Goal: Task Accomplishment & Management: Manage account settings

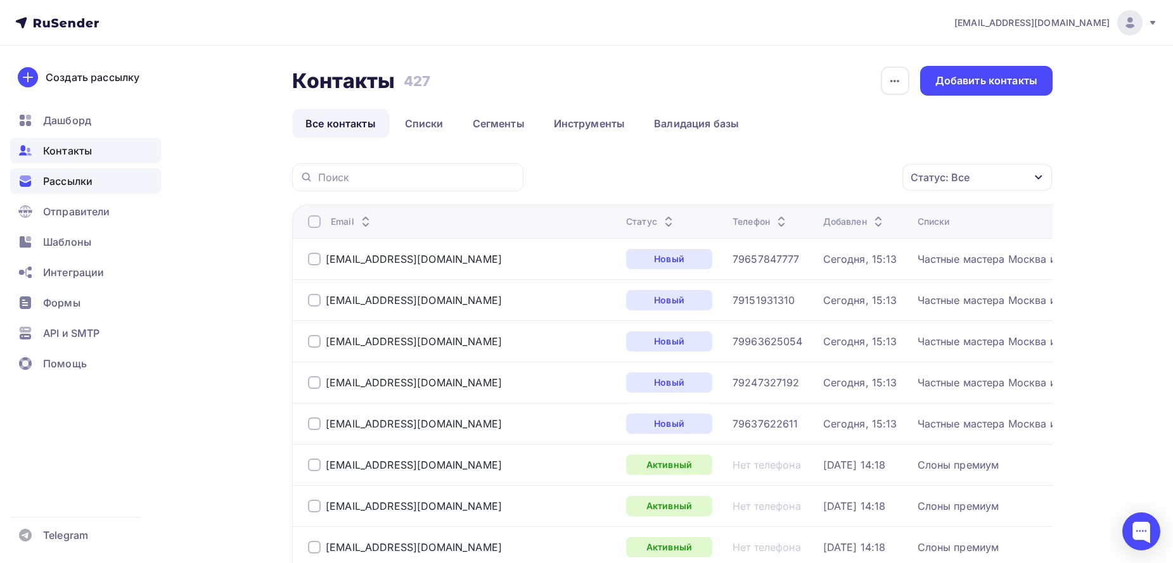
click at [72, 170] on div "Рассылки" at bounding box center [85, 181] width 151 height 25
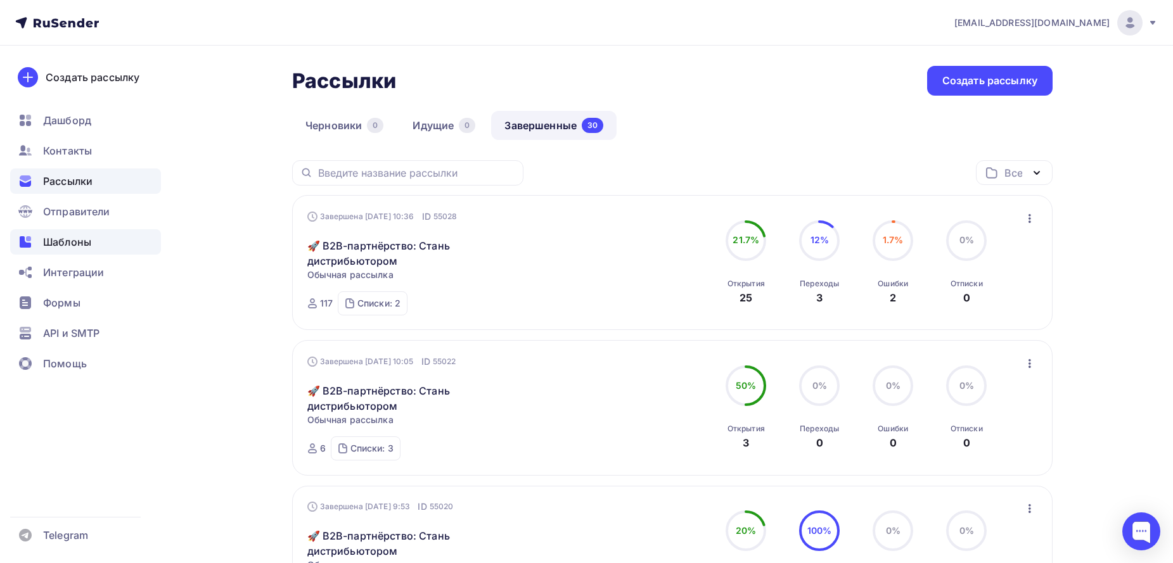
click at [62, 245] on span "Шаблоны" at bounding box center [67, 241] width 48 height 15
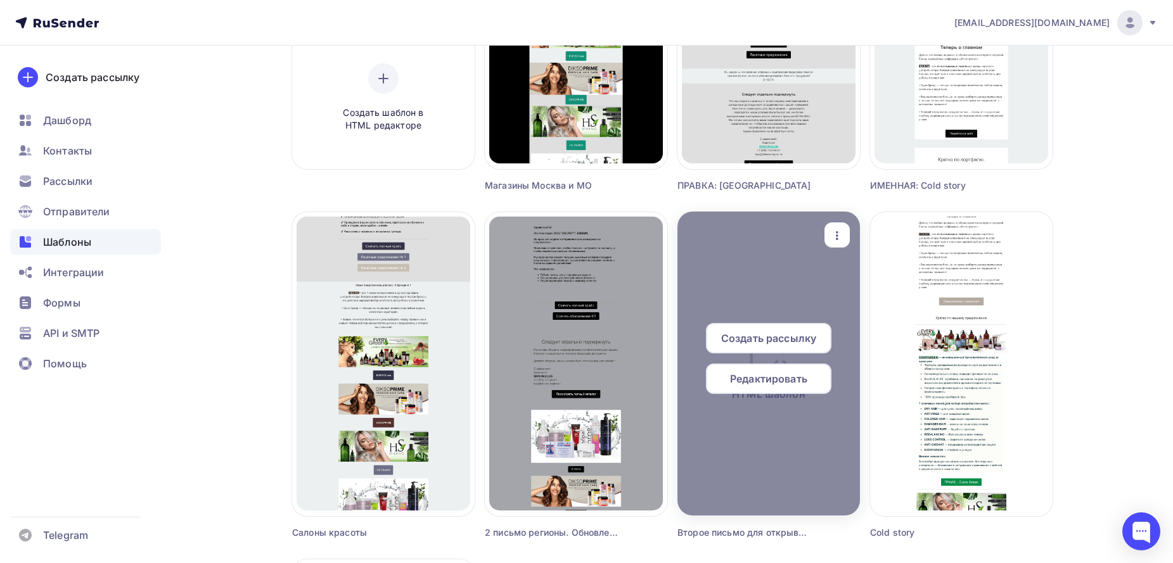
scroll to position [591, 0]
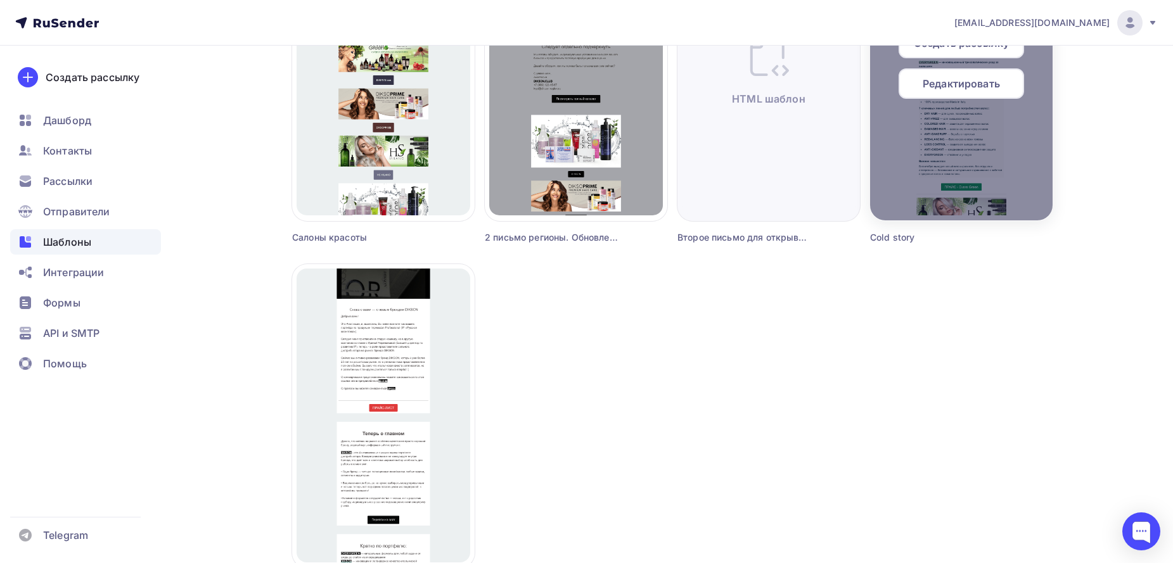
click at [907, 189] on div at bounding box center [961, 68] width 183 height 304
click at [935, 82] on span "Редактировать" at bounding box center [961, 83] width 77 height 15
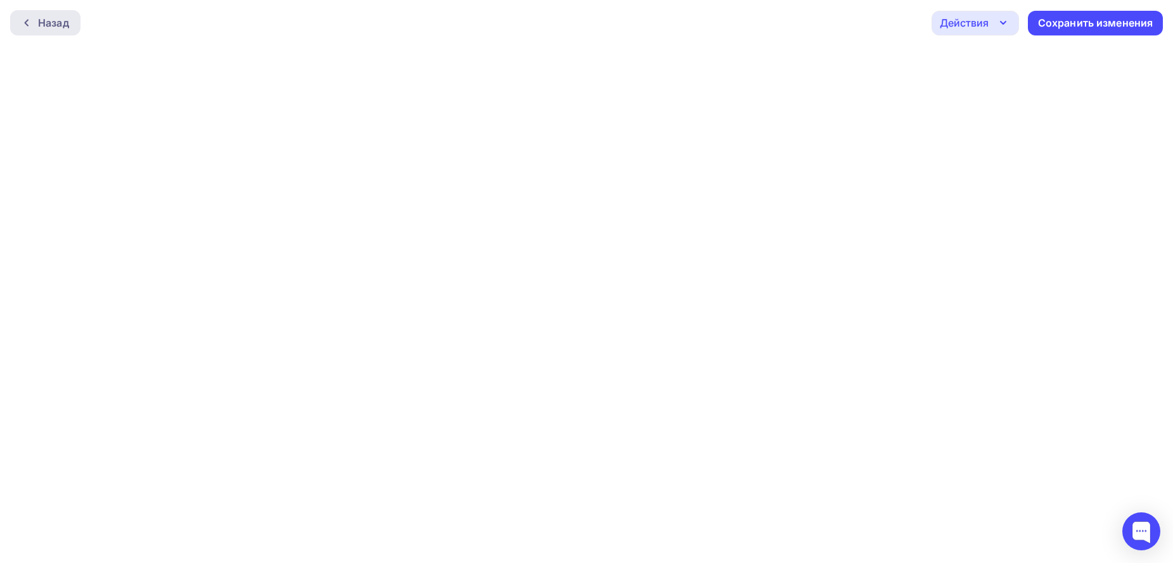
click at [38, 15] on div "Назад" at bounding box center [53, 22] width 31 height 15
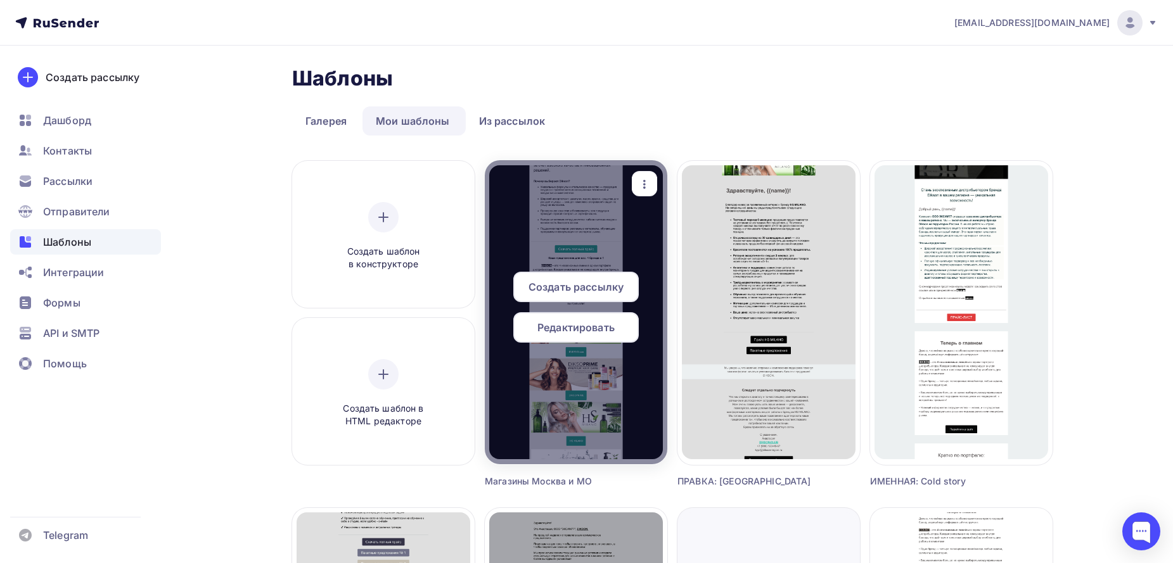
click at [582, 331] on span "Редактировать" at bounding box center [575, 327] width 77 height 15
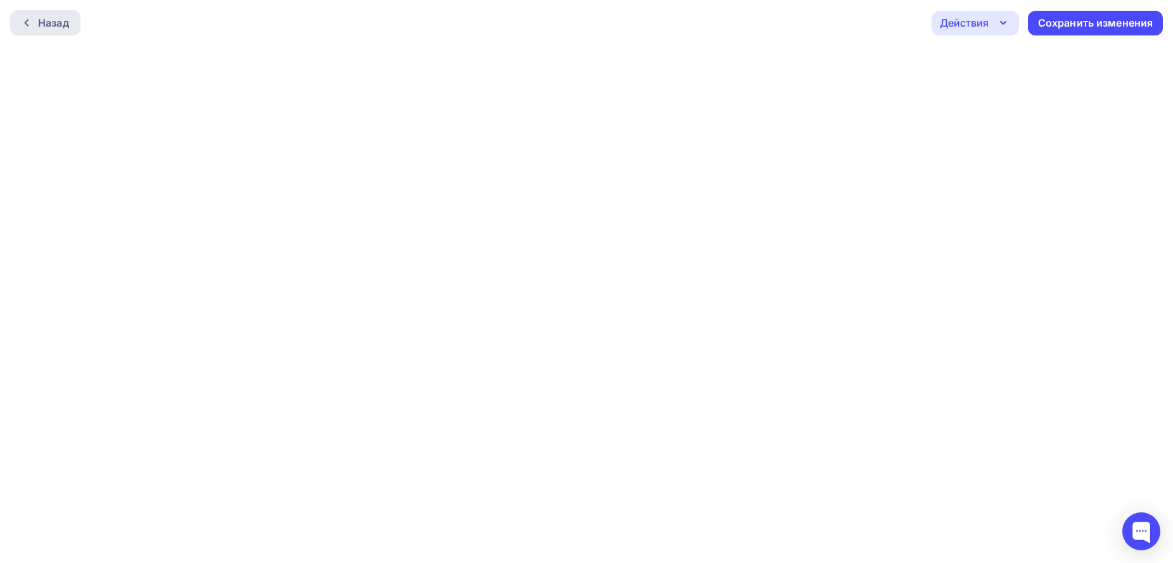
click at [37, 17] on div "Назад" at bounding box center [45, 22] width 70 height 25
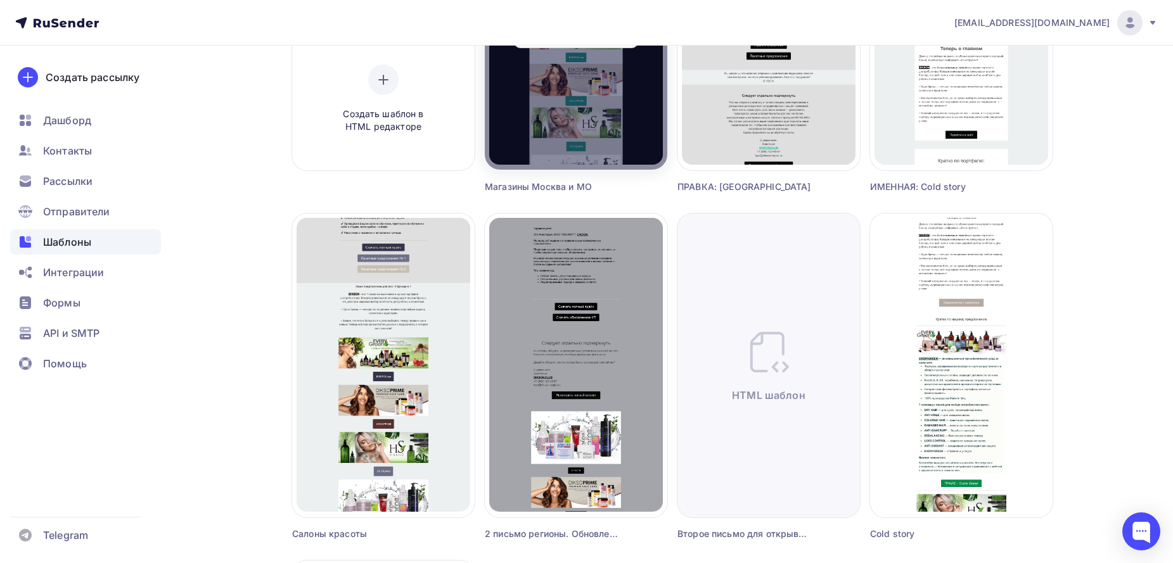
scroll to position [296, 0]
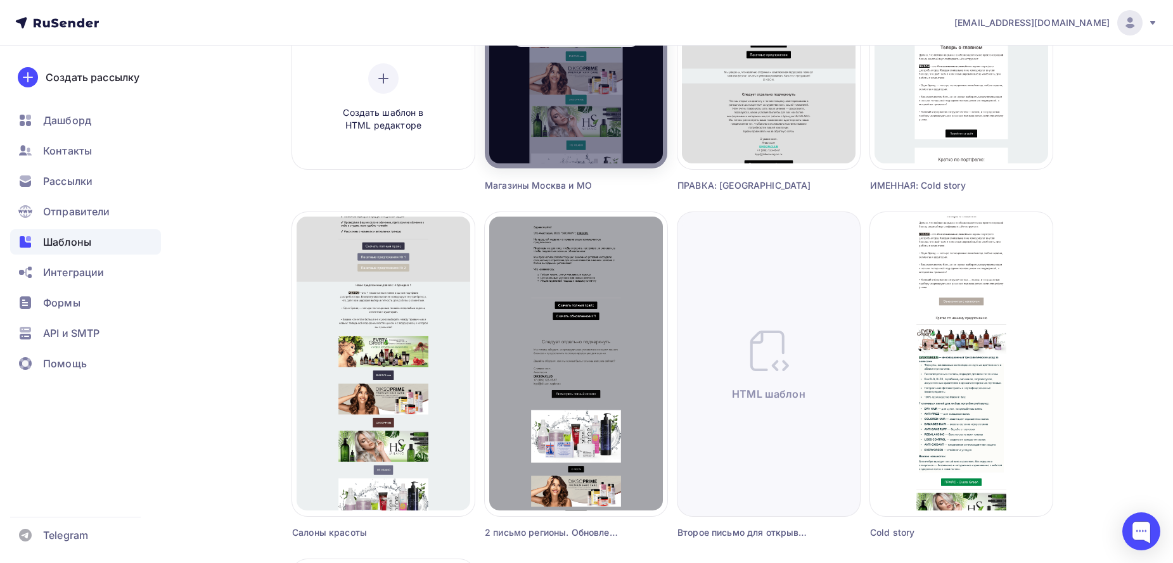
click at [613, 134] on div at bounding box center [576, 16] width 183 height 304
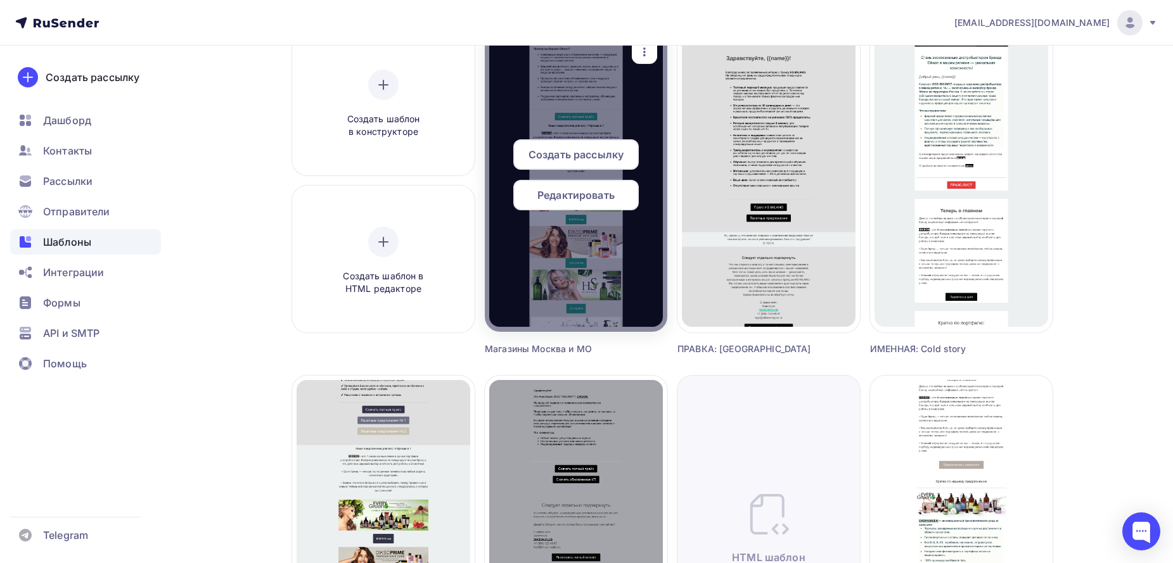
scroll to position [0, 0]
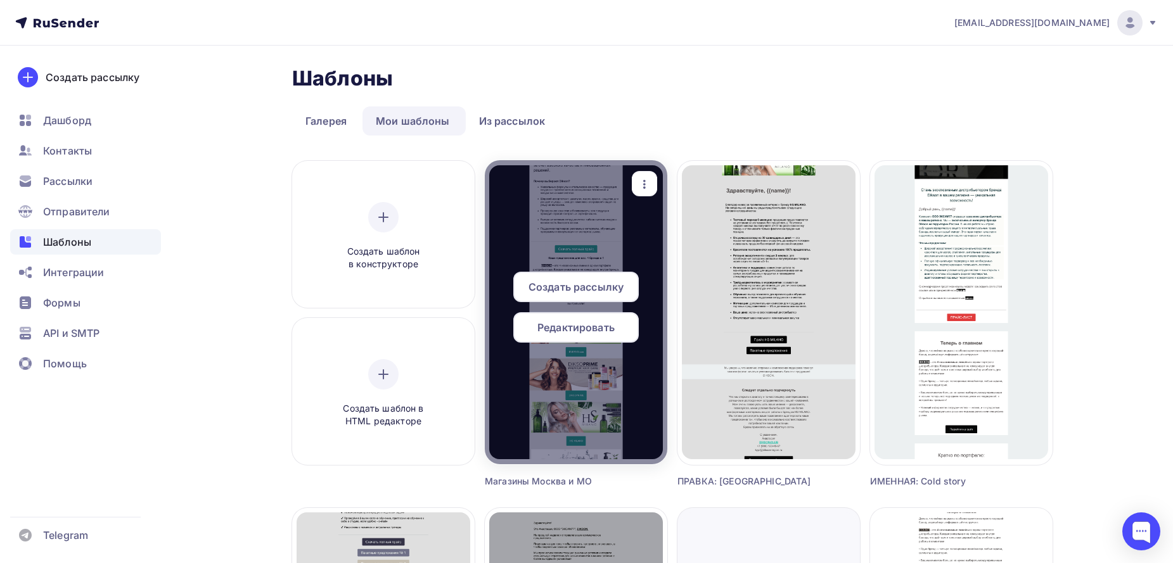
click at [572, 324] on span "Редактировать" at bounding box center [575, 327] width 77 height 15
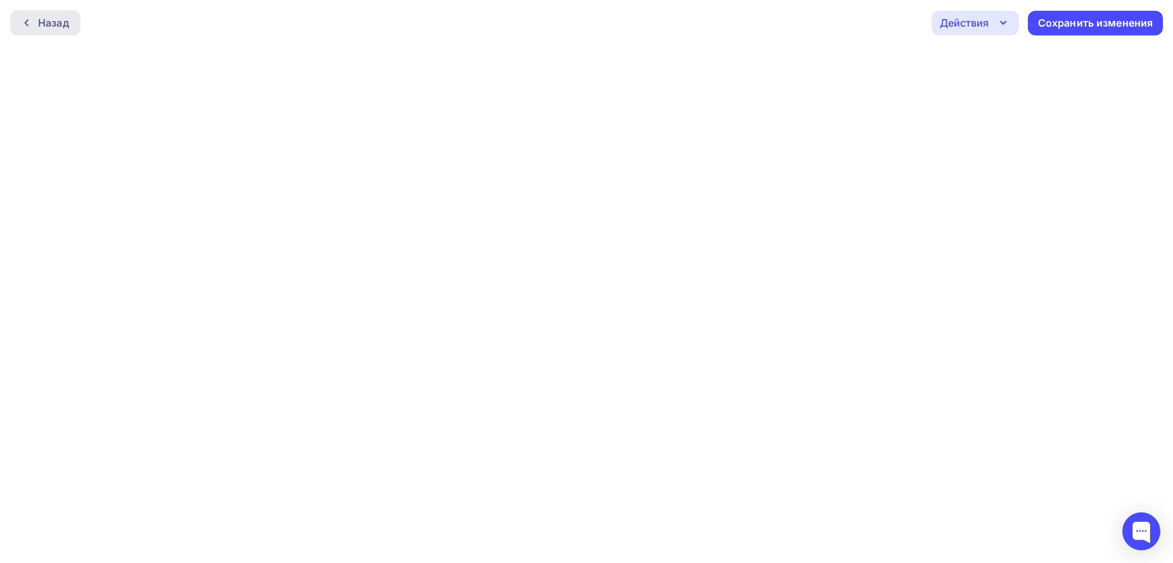
click at [73, 27] on div "Назад" at bounding box center [45, 22] width 70 height 25
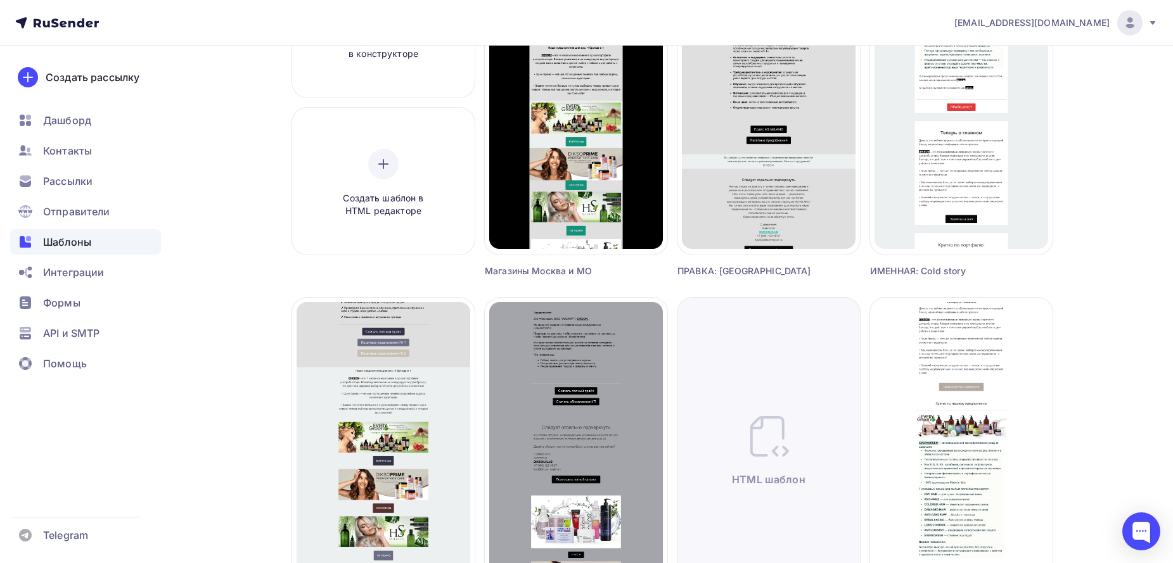
scroll to position [296, 0]
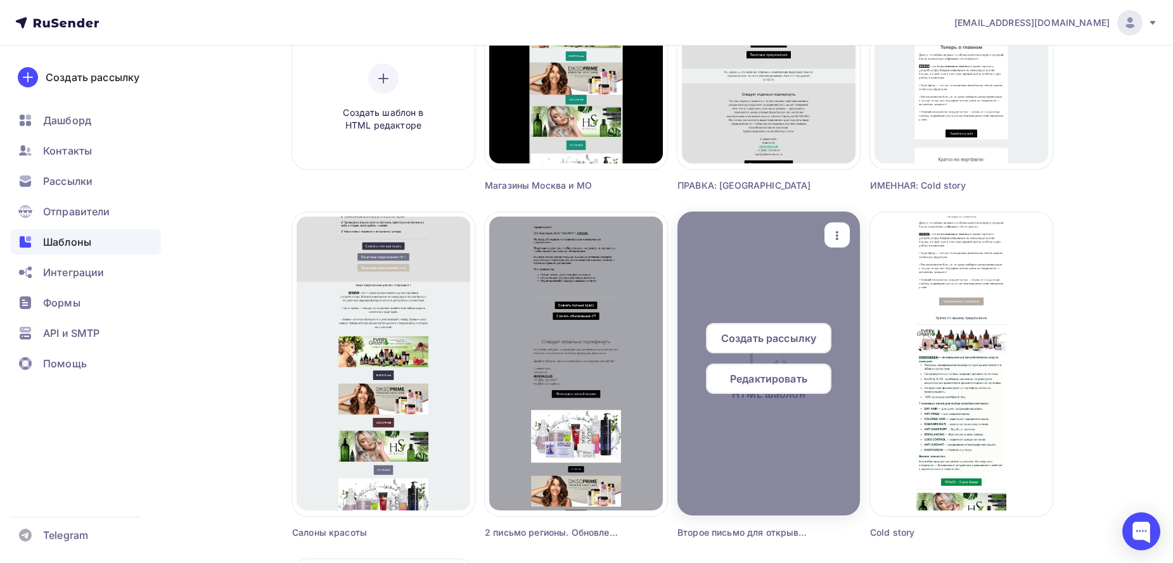
click at [807, 380] on span "Редактировать" at bounding box center [768, 378] width 77 height 15
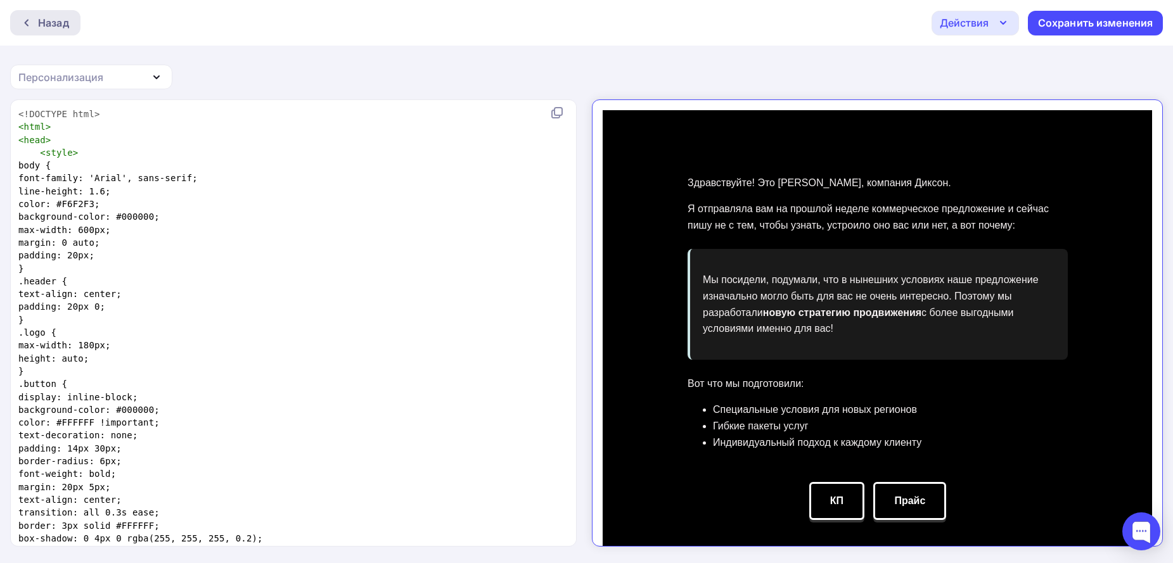
click at [34, 23] on div at bounding box center [30, 23] width 16 height 10
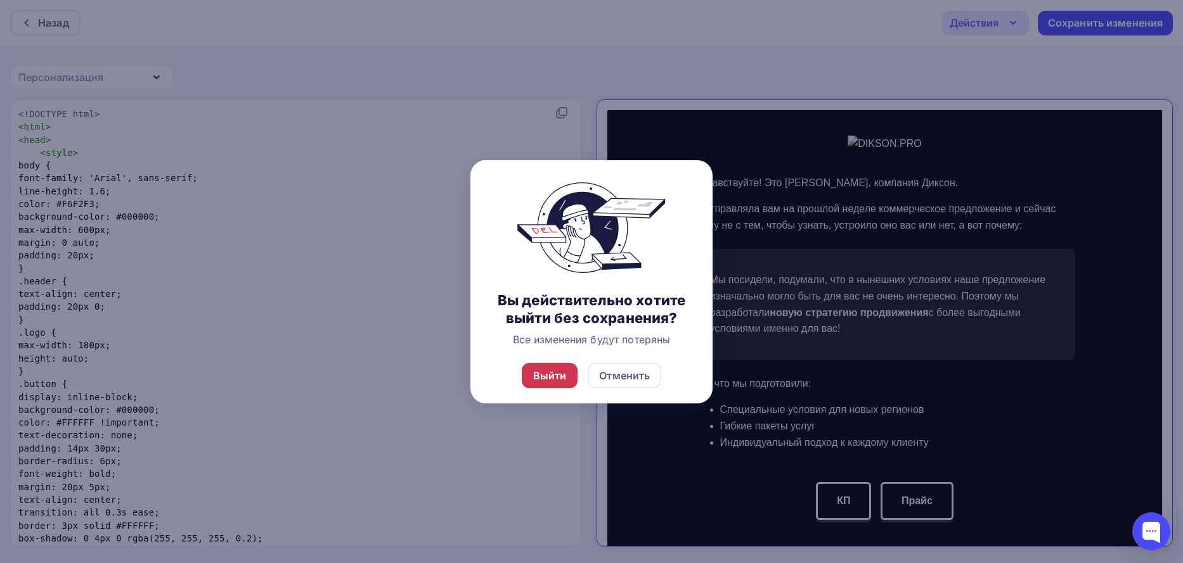
click at [551, 373] on div "Выйти" at bounding box center [550, 375] width 34 height 15
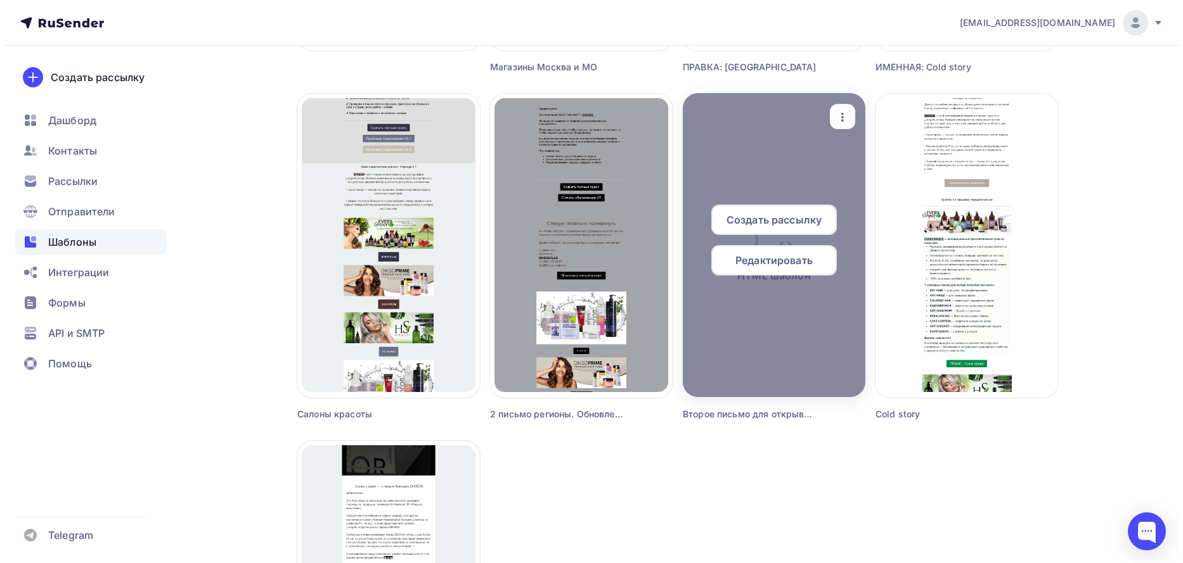
scroll to position [444, 0]
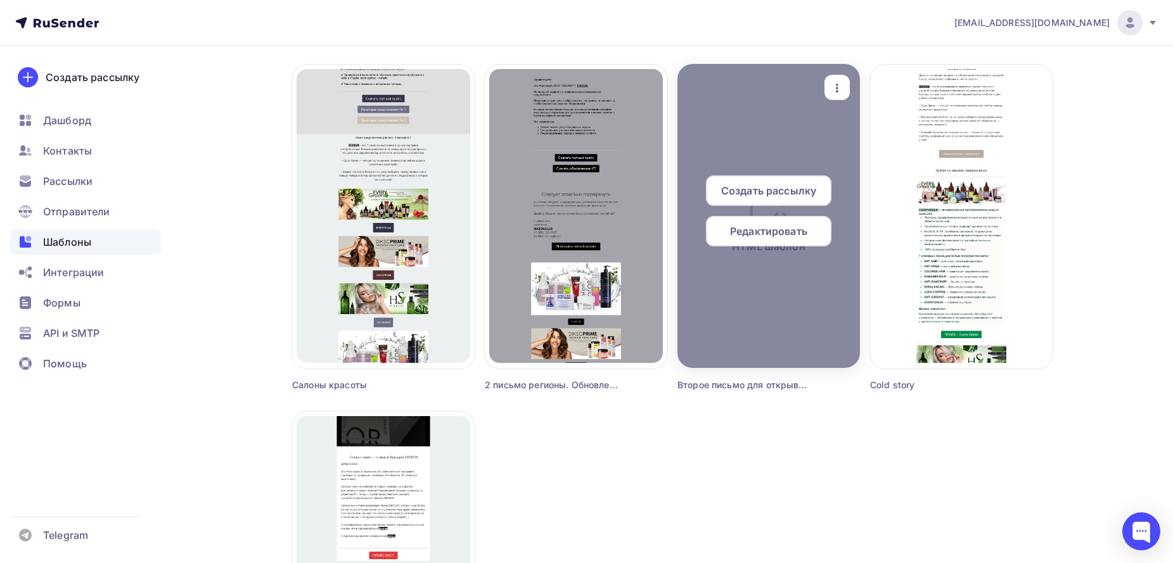
click at [834, 91] on icon "button" at bounding box center [837, 87] width 15 height 15
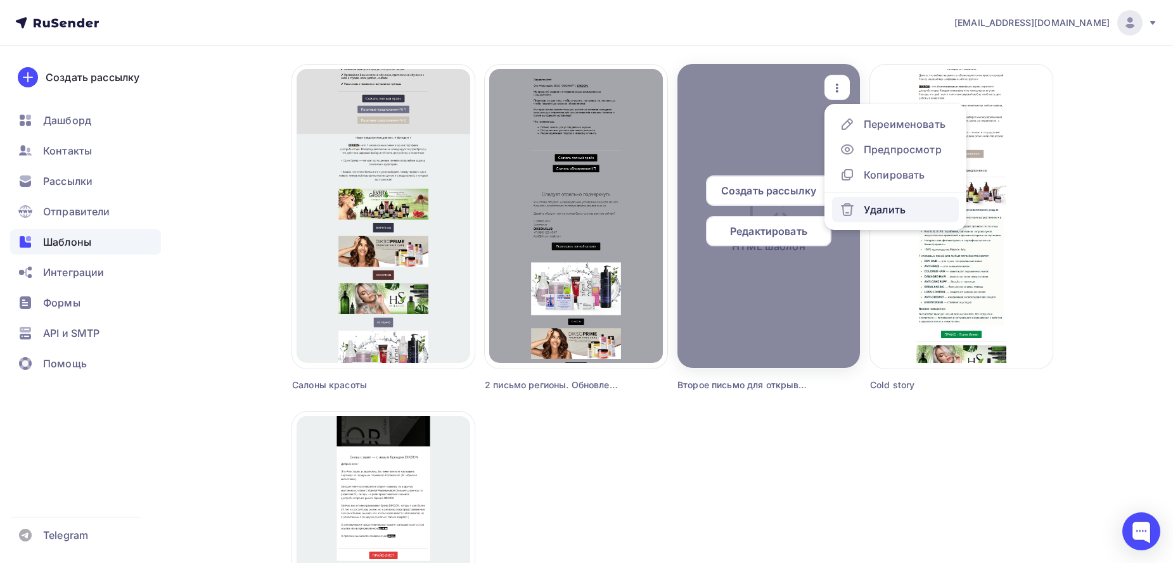
click at [864, 212] on div "Удалить" at bounding box center [885, 209] width 42 height 15
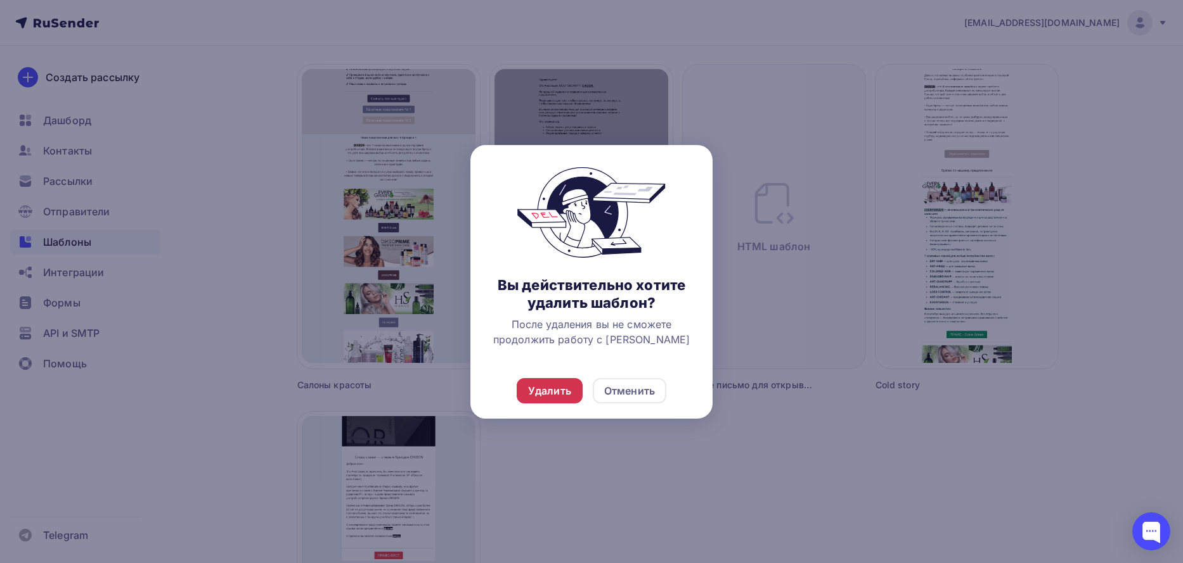
click at [566, 395] on div "Удалить" at bounding box center [549, 390] width 43 height 15
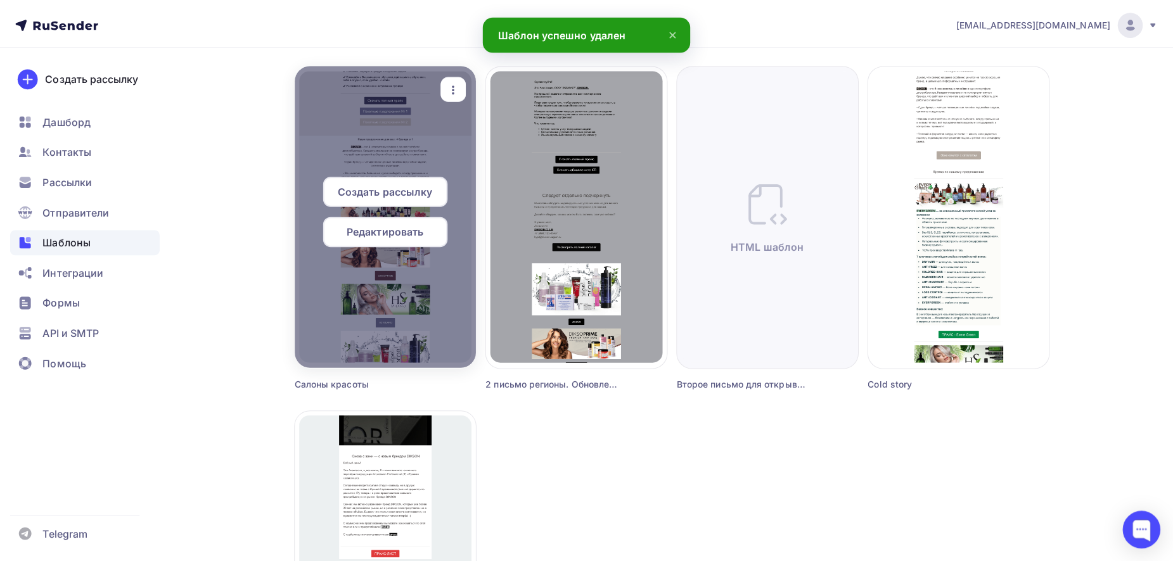
scroll to position [414, 0]
